Goal: Task Accomplishment & Management: Manage account settings

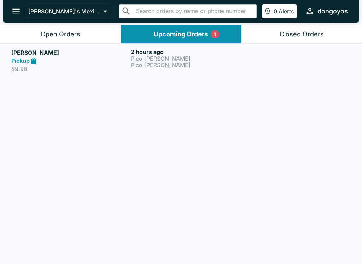
click at [18, 14] on icon "open drawer" at bounding box center [16, 11] width 10 height 10
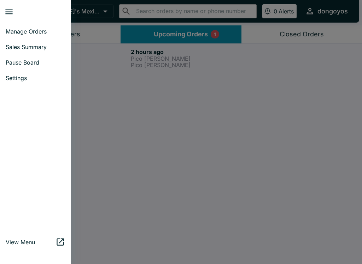
click at [26, 34] on span "Manage Orders" at bounding box center [35, 31] width 59 height 7
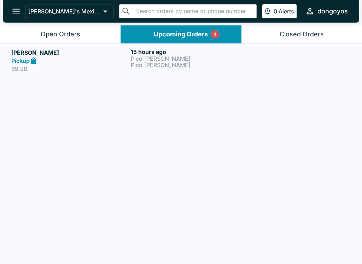
click at [174, 35] on div "Upcoming Orders 1" at bounding box center [181, 34] width 54 height 8
click at [28, 57] on div "Pickup" at bounding box center [69, 61] width 117 height 8
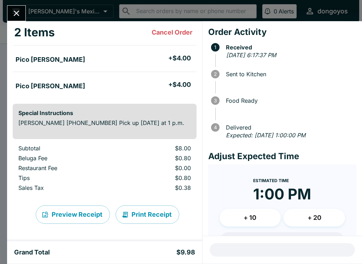
scroll to position [37, 0]
click at [19, 15] on icon "Close" at bounding box center [17, 13] width 10 height 10
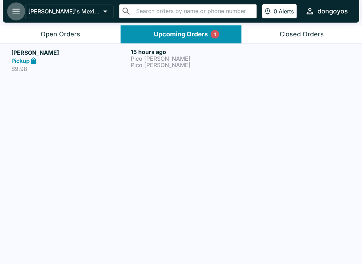
click at [16, 11] on icon "open drawer" at bounding box center [16, 11] width 10 height 10
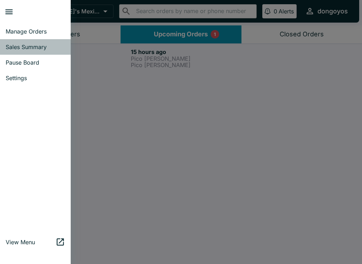
click at [37, 49] on span "Sales Summary" at bounding box center [35, 46] width 59 height 7
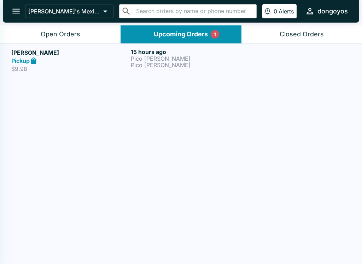
select select "03:00"
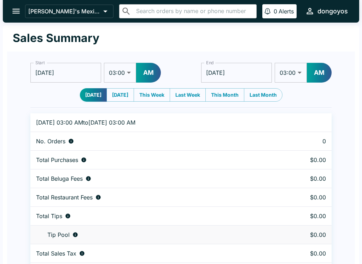
click at [114, 93] on button "[DATE]" at bounding box center [120, 94] width 28 height 13
type input "[DATE]"
click at [19, 11] on icon "open drawer" at bounding box center [16, 11] width 10 height 10
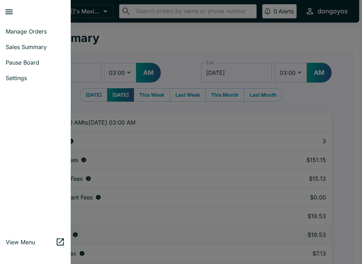
click at [31, 32] on span "Manage Orders" at bounding box center [35, 31] width 59 height 7
